Goal: Navigation & Orientation: Find specific page/section

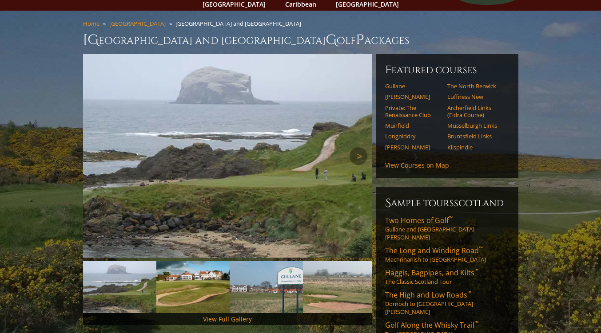
scroll to position [44, 0]
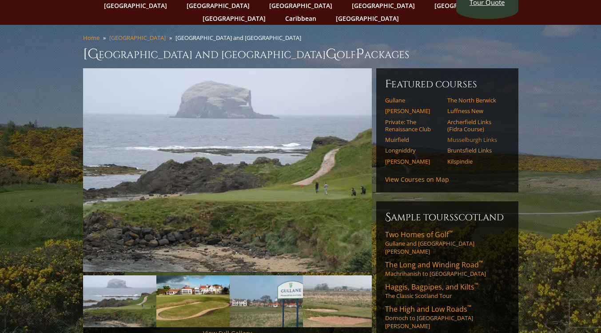
click at [467, 136] on link "Musselburgh Links" at bounding box center [475, 139] width 56 height 7
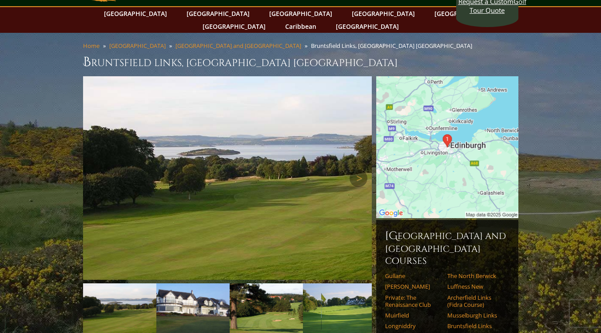
scroll to position [44, 0]
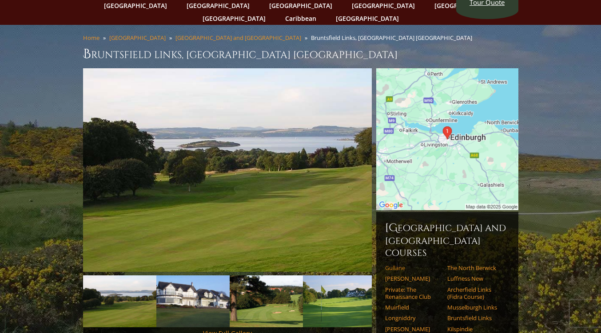
click at [387, 265] on link "Gullane" at bounding box center [413, 268] width 56 height 7
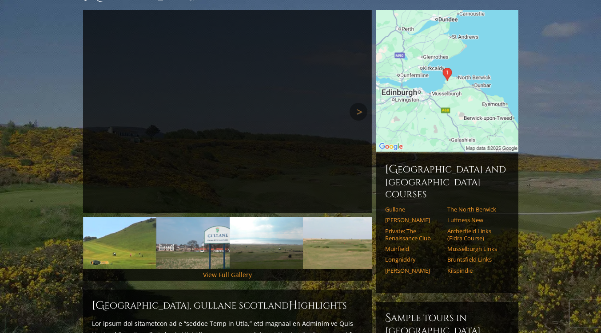
scroll to position [89, 0]
